Goal: Navigation & Orientation: Go to known website

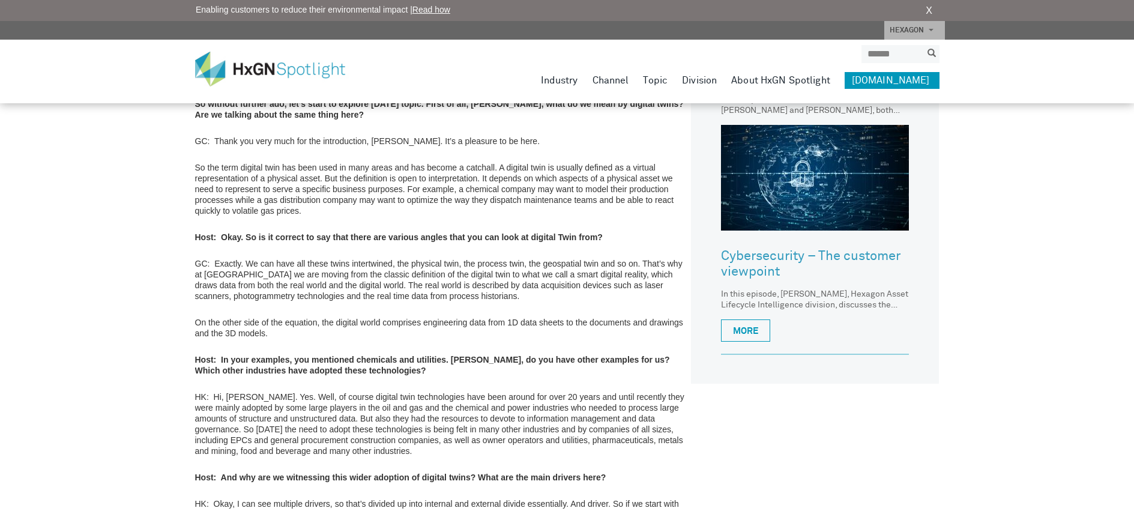
scroll to position [720, 0]
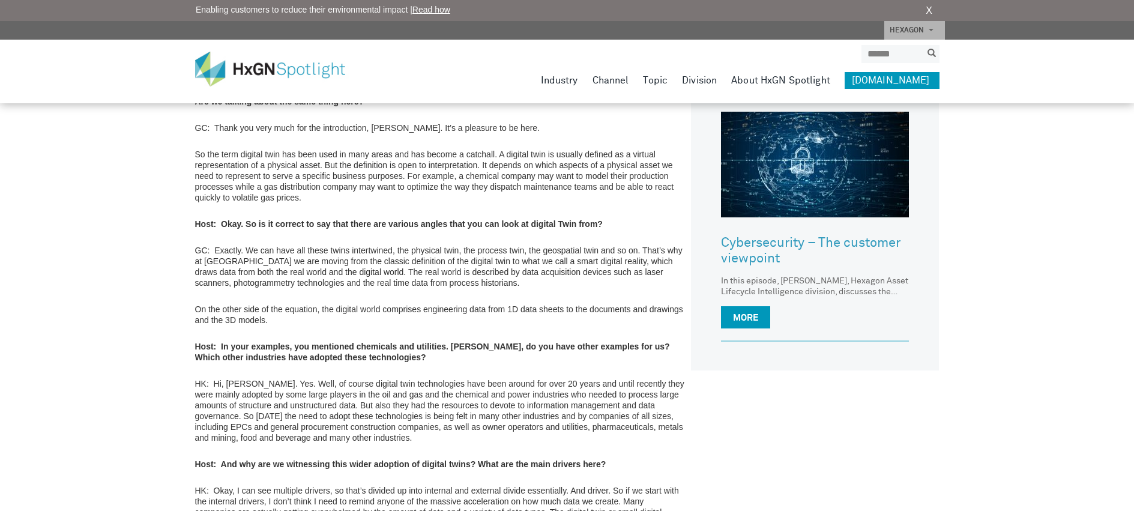
click at [735, 315] on link "More" at bounding box center [745, 317] width 49 height 22
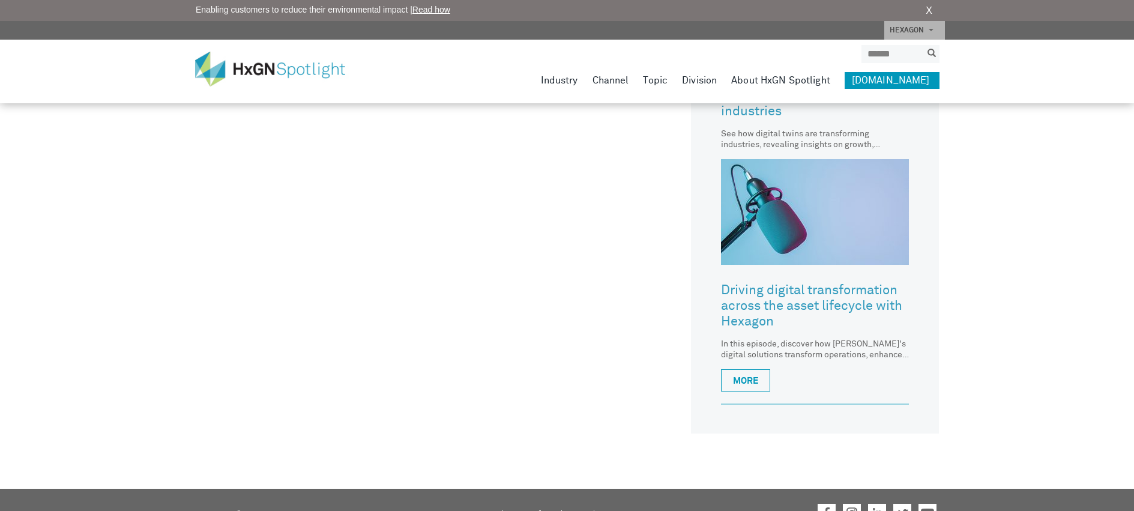
scroll to position [780, 0]
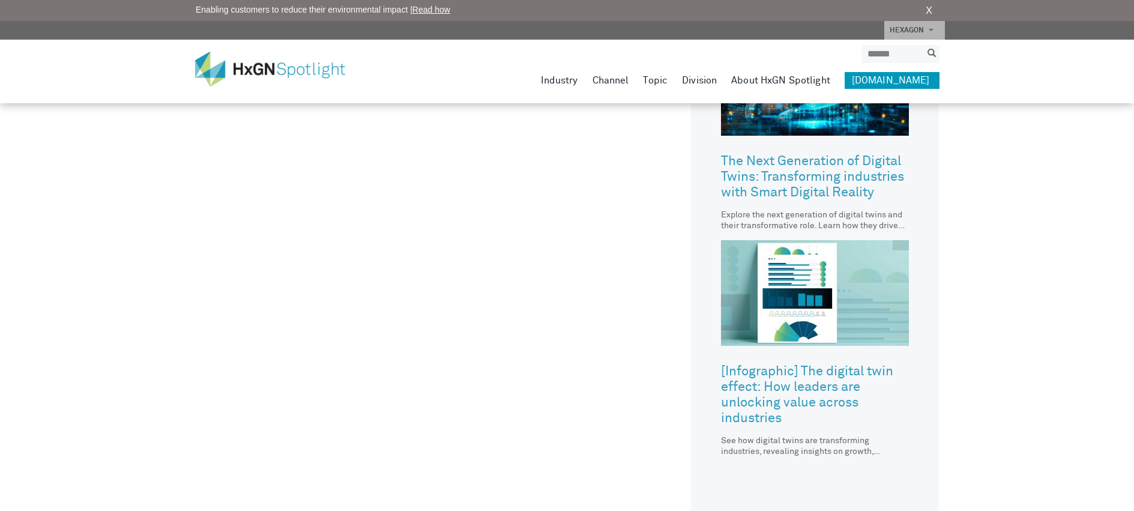
scroll to position [1020, 0]
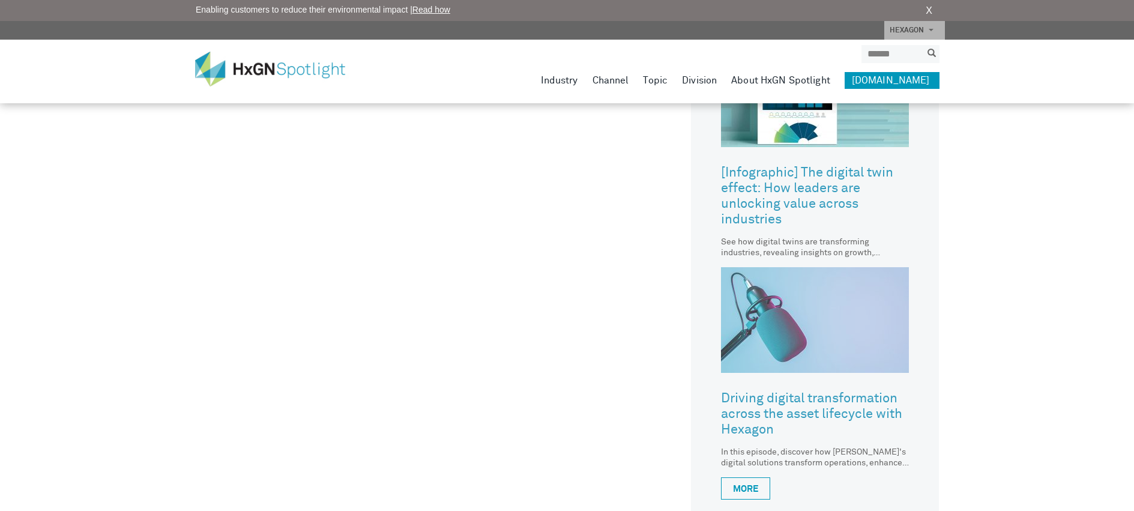
click at [774, 353] on img at bounding box center [815, 320] width 188 height 106
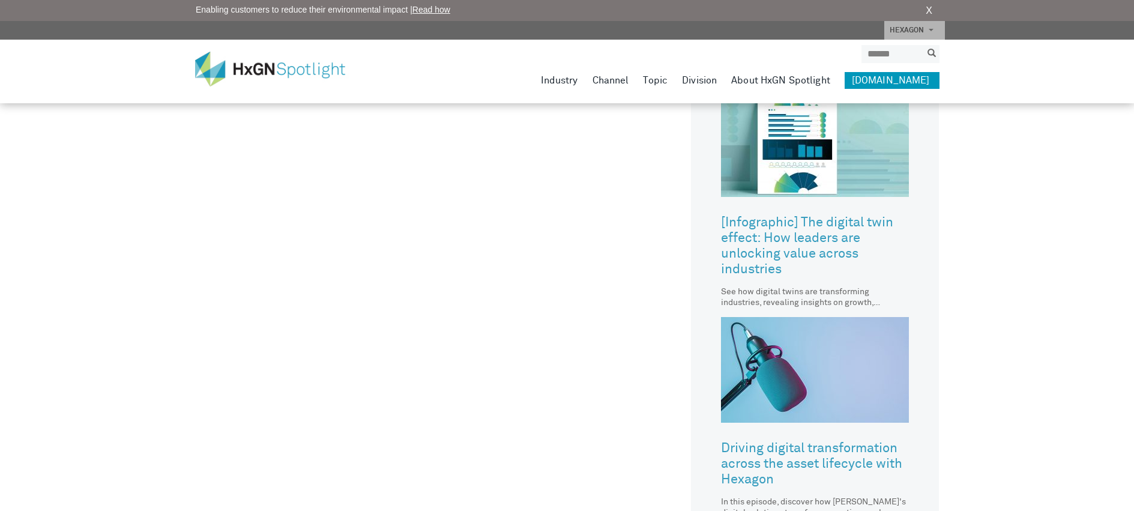
scroll to position [1141, 0]
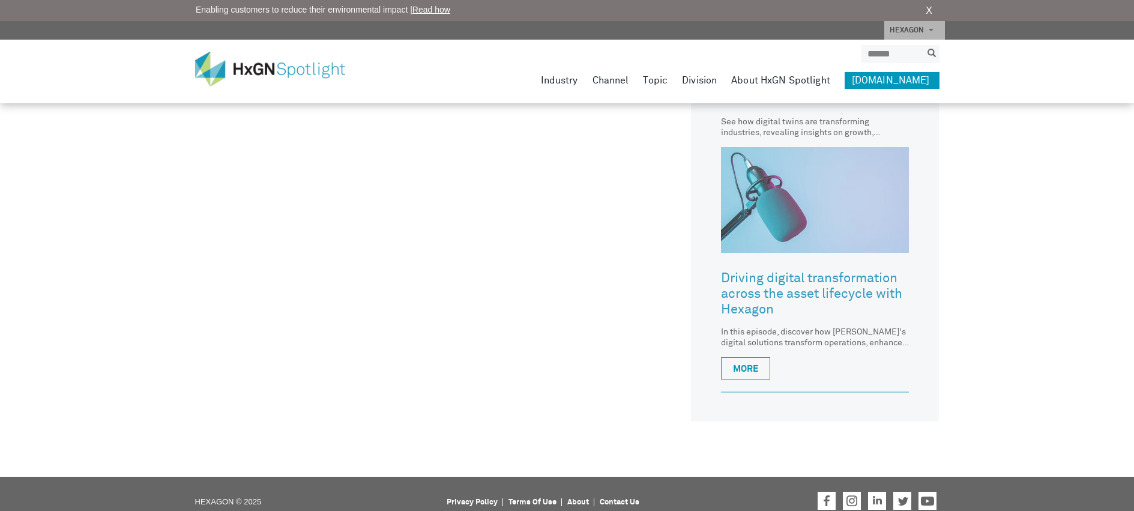
click at [753, 217] on img at bounding box center [815, 200] width 188 height 106
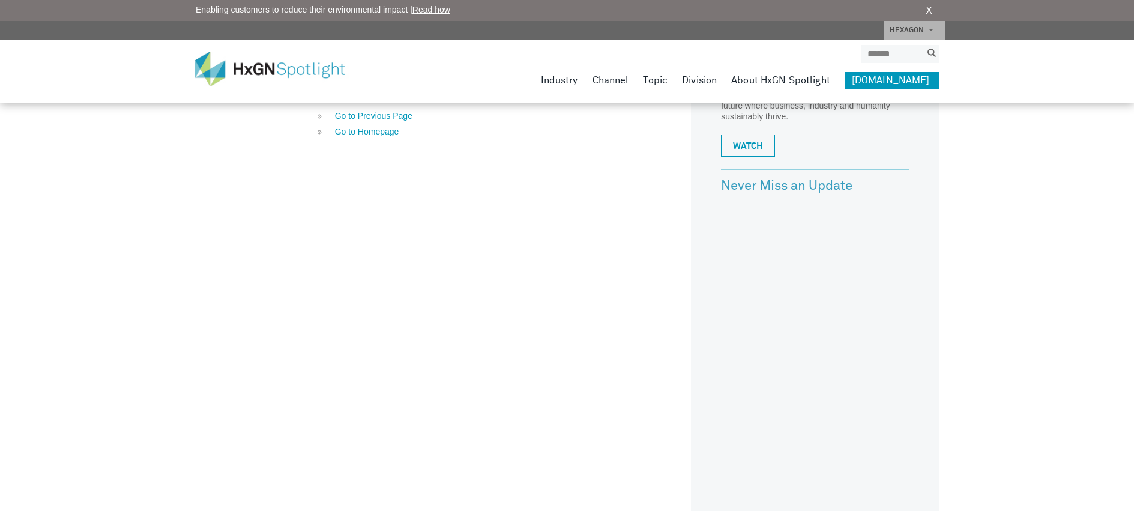
scroll to position [687, 0]
